Goal: Information Seeking & Learning: Learn about a topic

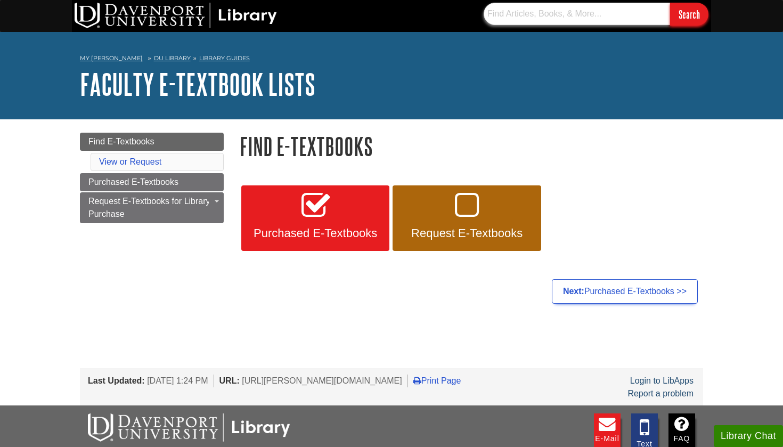
click at [545, 18] on input "text" at bounding box center [577, 14] width 186 height 22
type input "21 century maternity and womens health nursing"
click at [689, 14] on input "Search" at bounding box center [689, 14] width 38 height 23
click at [170, 165] on li "View or Request" at bounding box center [157, 162] width 133 height 18
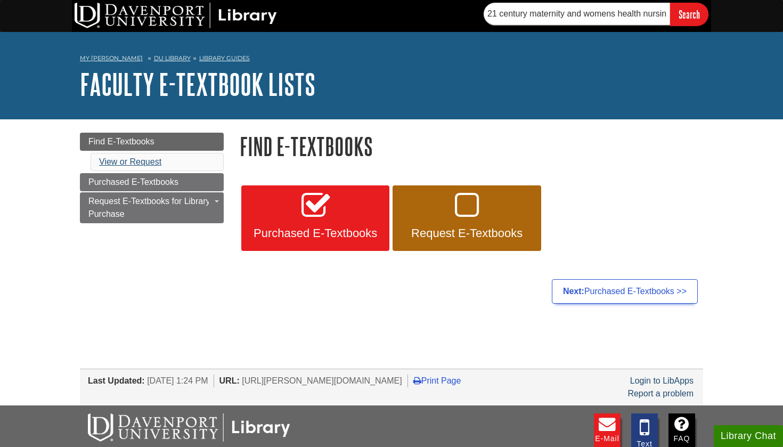
click at [146, 161] on link "View or Request" at bounding box center [130, 161] width 62 height 9
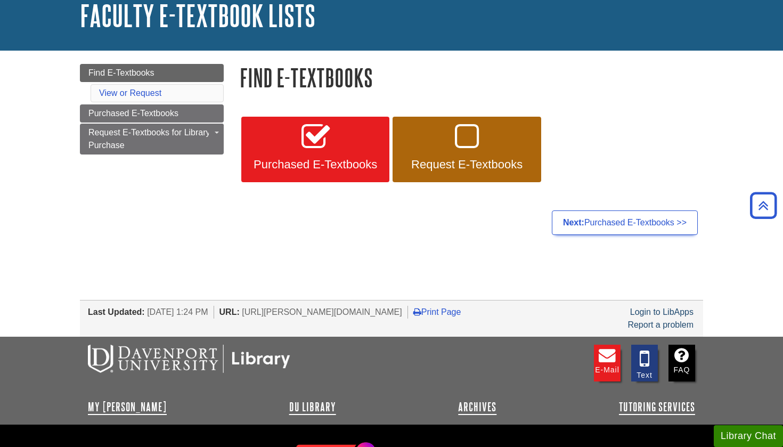
scroll to position [68, 0]
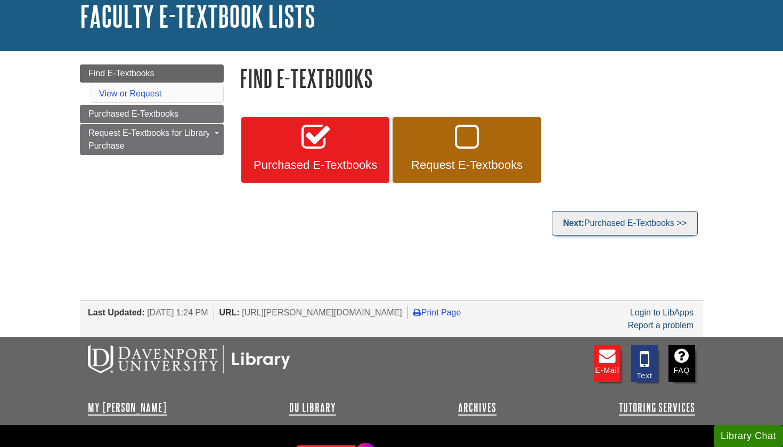
click at [621, 223] on link "Next: Purchased E-Textbooks >>" at bounding box center [625, 223] width 146 height 25
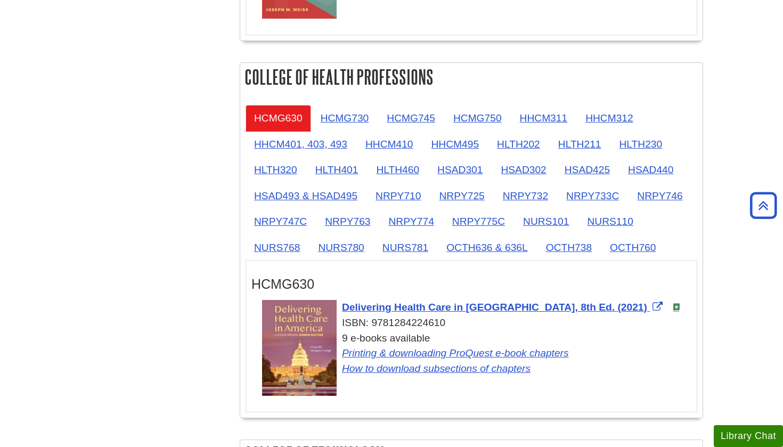
scroll to position [919, 0]
click at [356, 117] on link "HCMG730" at bounding box center [345, 118] width 66 height 26
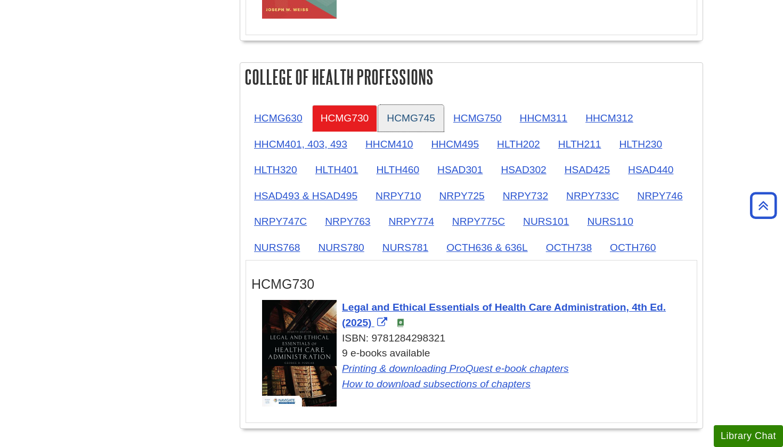
click at [404, 120] on link "HCMG745" at bounding box center [411, 118] width 66 height 26
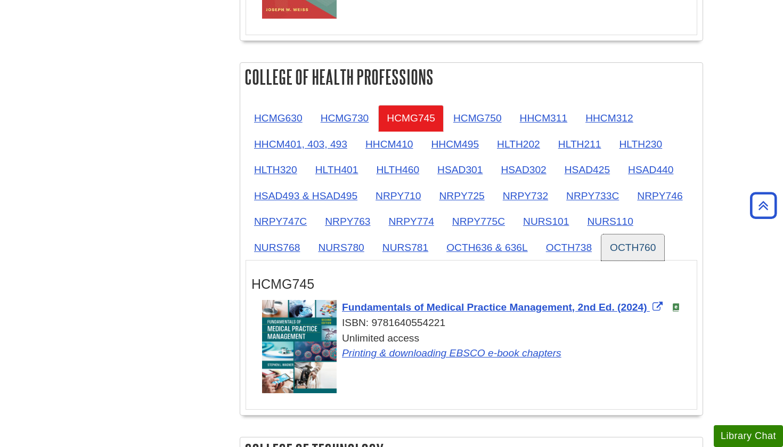
click at [638, 244] on link "OCTH760" at bounding box center [632, 247] width 63 height 26
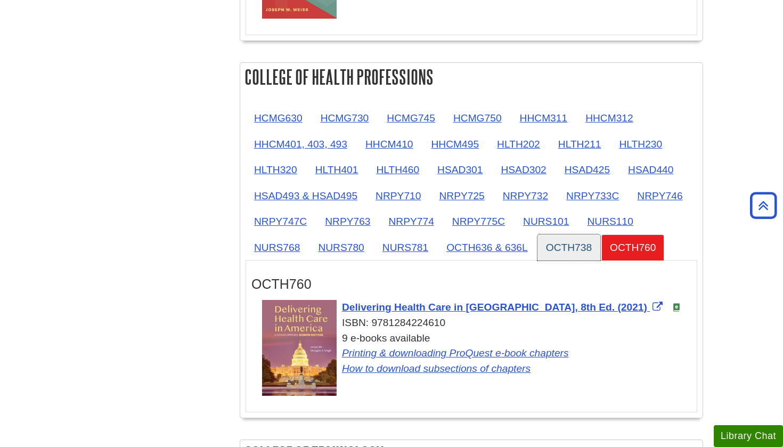
click at [577, 247] on link "OCTH738" at bounding box center [568, 247] width 63 height 26
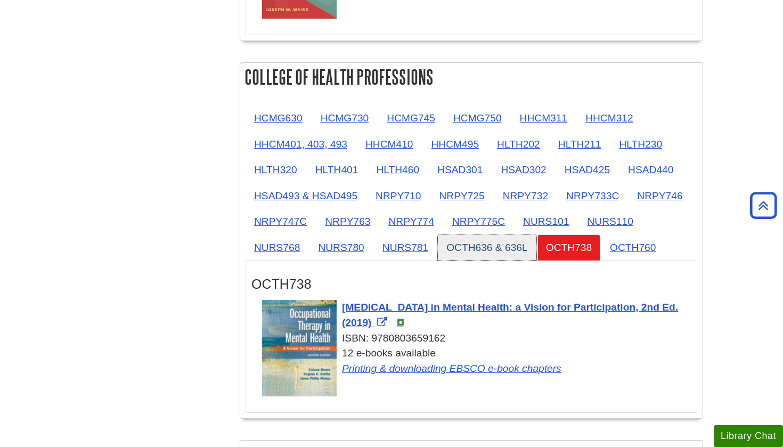
click at [495, 242] on link "OCTH636 & 636L" at bounding box center [487, 247] width 99 height 26
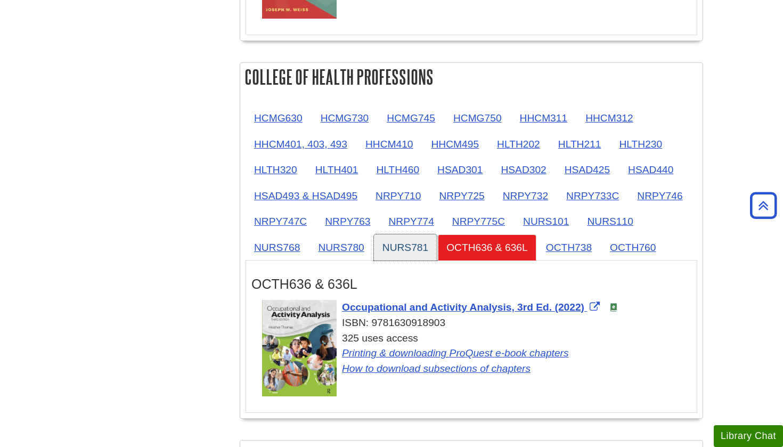
click at [421, 241] on link "NURS781" at bounding box center [405, 247] width 63 height 26
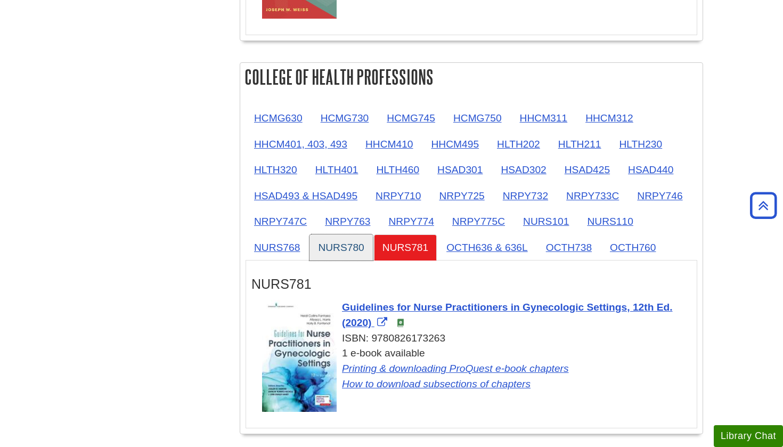
click at [343, 240] on link "NURS780" at bounding box center [340, 247] width 63 height 26
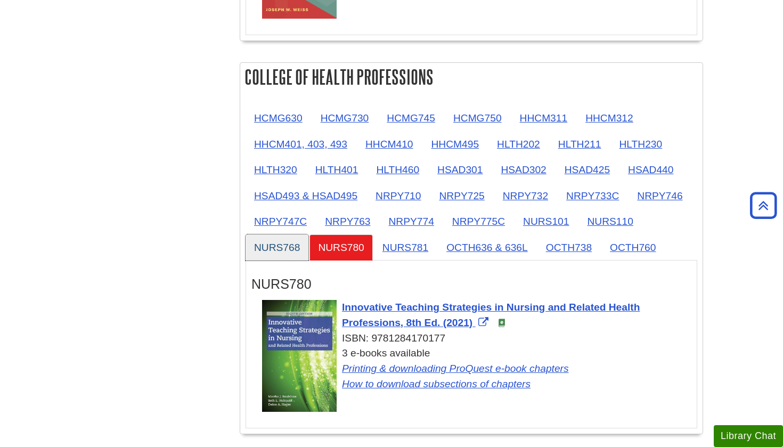
click at [289, 242] on link "NURS768" at bounding box center [277, 247] width 63 height 26
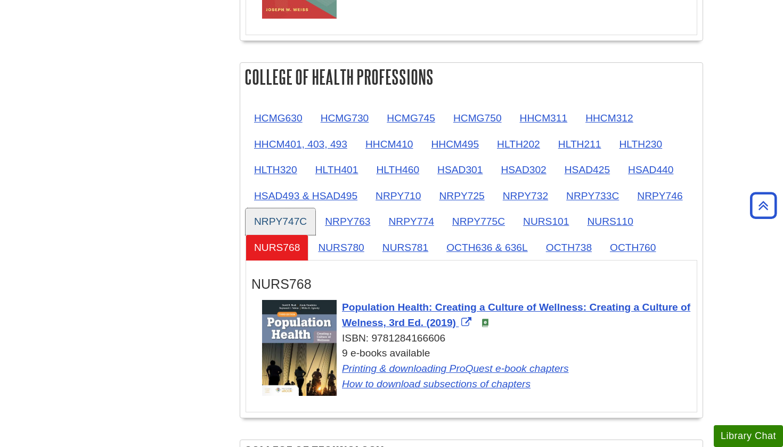
click at [291, 221] on link "NRPY747C" at bounding box center [281, 221] width 70 height 26
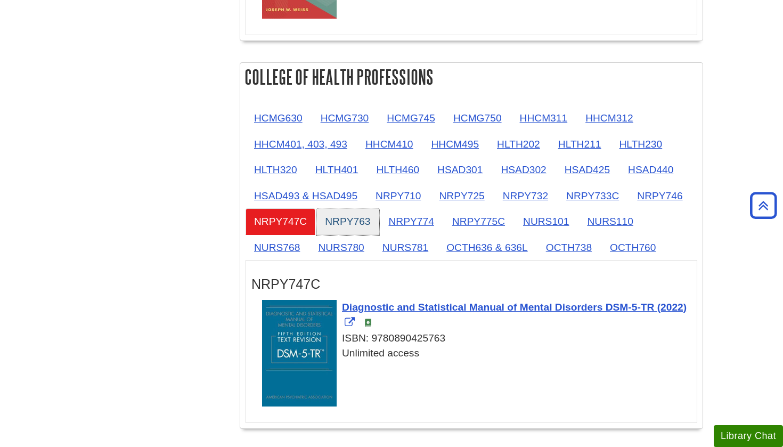
click at [354, 226] on link "NRPY763" at bounding box center [347, 221] width 62 height 26
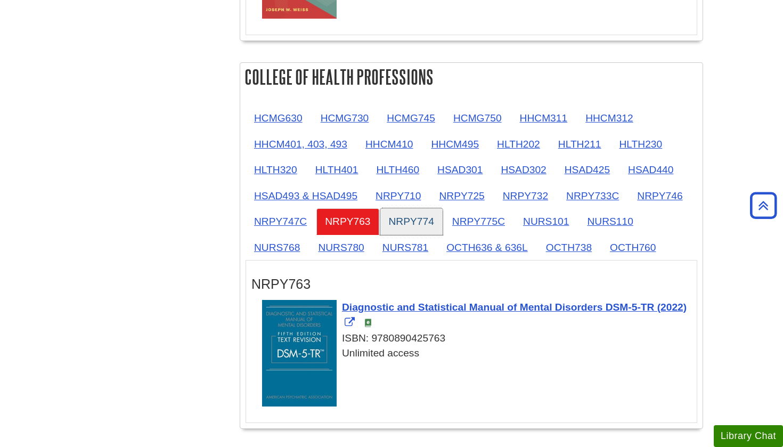
click at [412, 221] on link "NRPY774" at bounding box center [411, 221] width 62 height 26
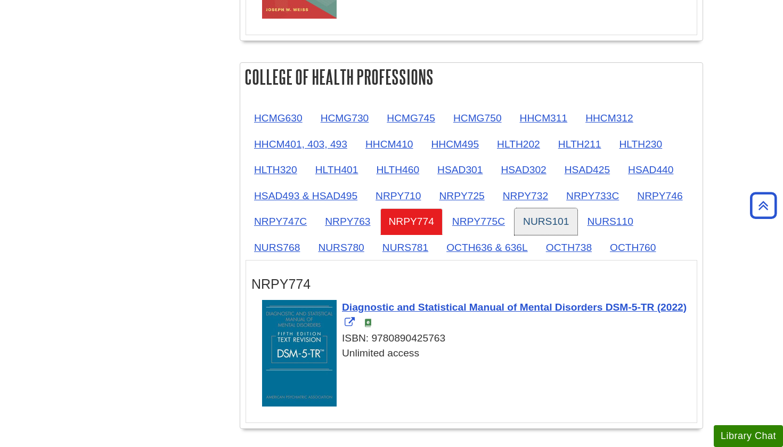
click at [534, 213] on link "NURS101" at bounding box center [546, 221] width 63 height 26
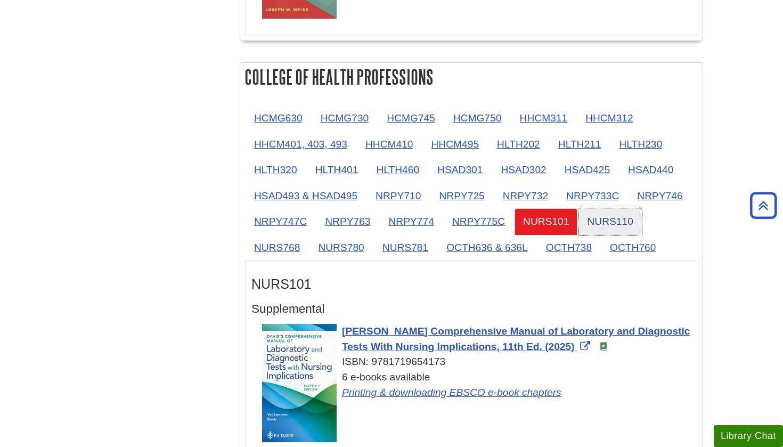
click at [616, 217] on link "NURS110" at bounding box center [609, 221] width 63 height 26
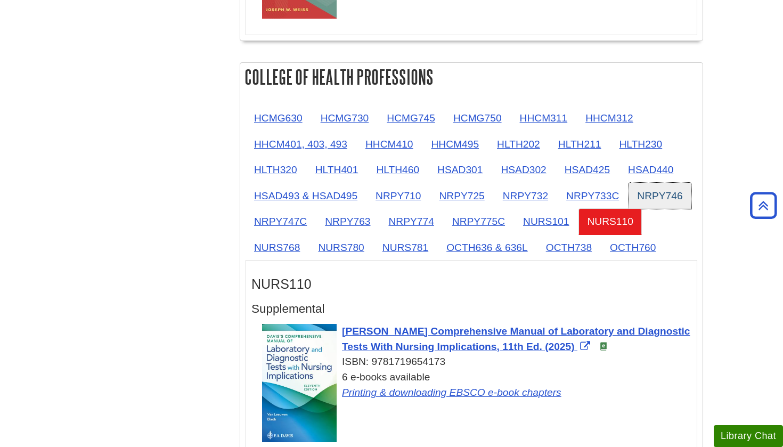
click at [655, 195] on link "NRPY746" at bounding box center [660, 196] width 62 height 26
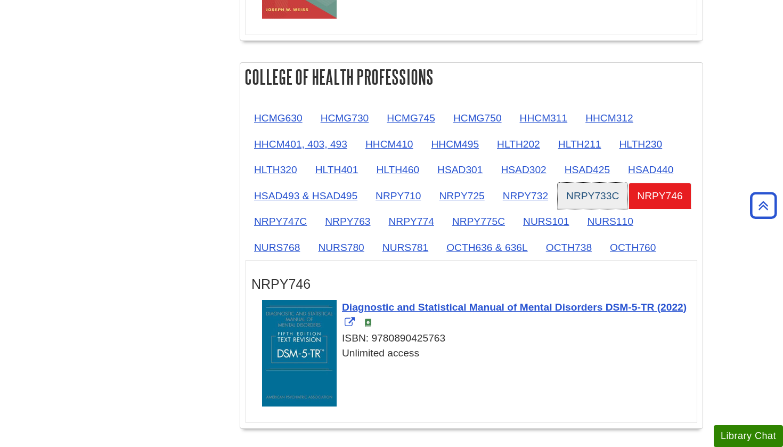
click at [605, 193] on link "NRPY733C" at bounding box center [593, 196] width 70 height 26
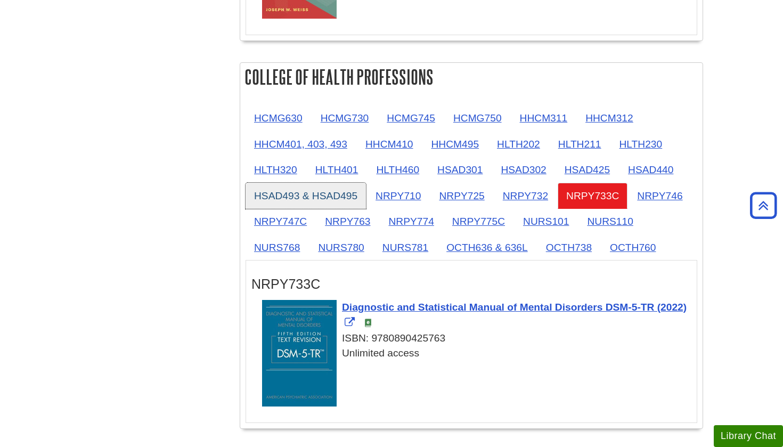
click at [331, 190] on link "HSAD493 & HSAD495" at bounding box center [306, 196] width 120 height 26
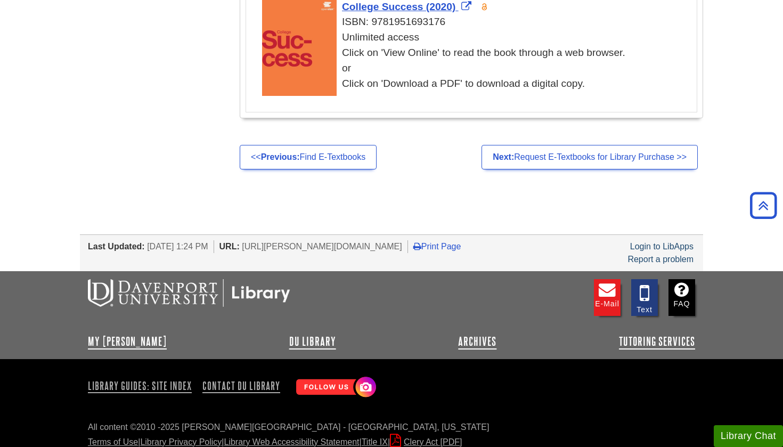
scroll to position [2353, 0]
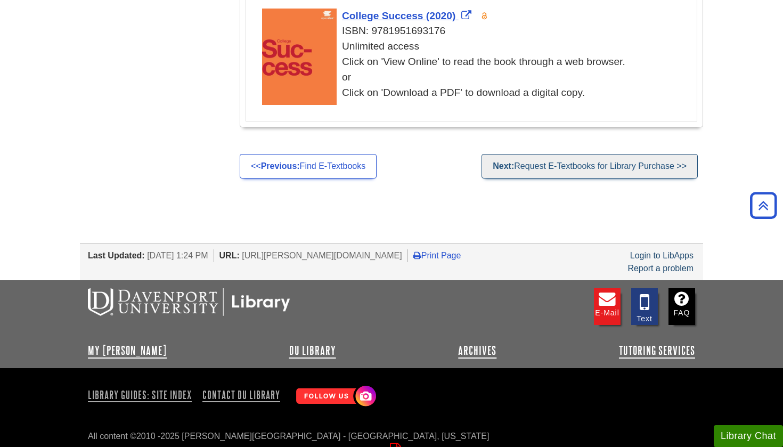
click at [577, 161] on link "Next: Request E-Textbooks for Library Purchase >>" at bounding box center [590, 166] width 216 height 25
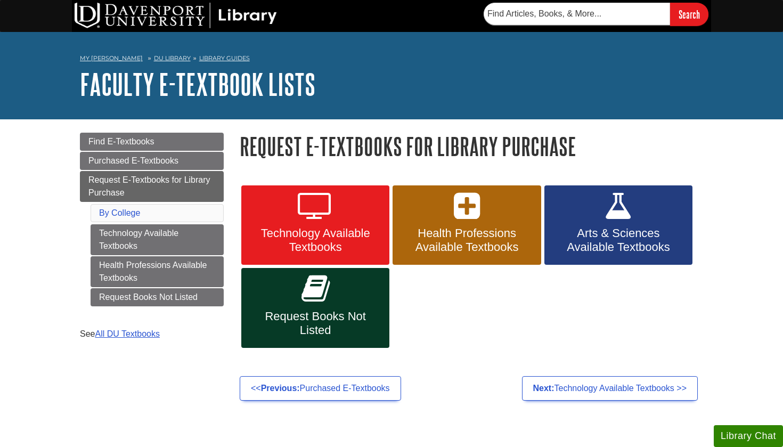
click at [469, 237] on span "Health Professions Available Textbooks" at bounding box center [467, 240] width 132 height 28
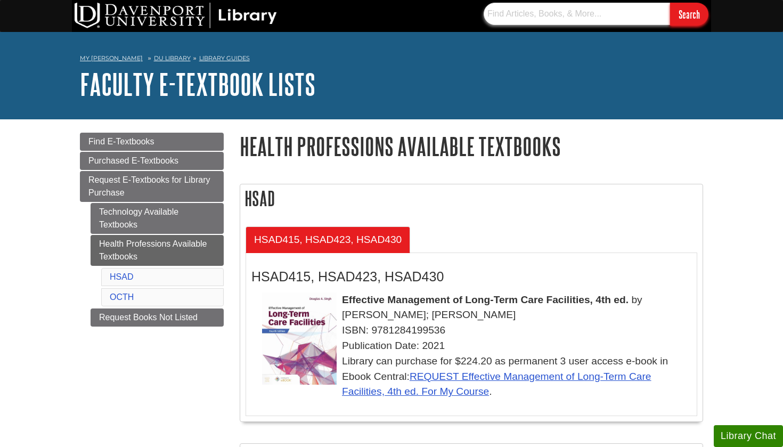
click at [566, 15] on input "text" at bounding box center [577, 14] width 186 height 22
type input "NURS355"
click at [689, 14] on input "Search" at bounding box center [689, 14] width 38 height 23
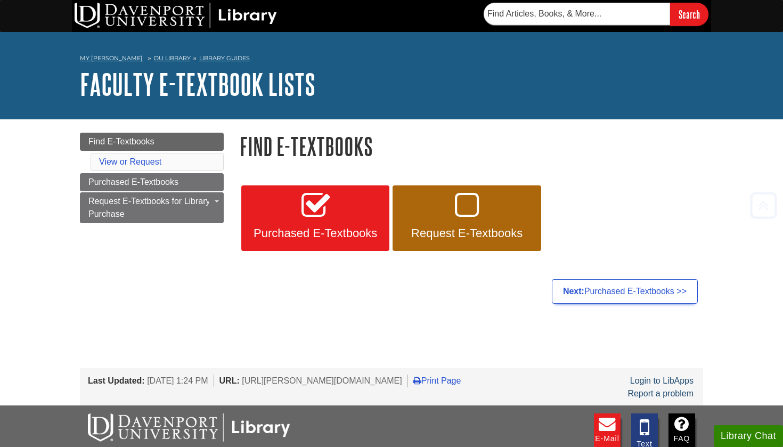
scroll to position [143, 0]
